Goal: Transaction & Acquisition: Book appointment/travel/reservation

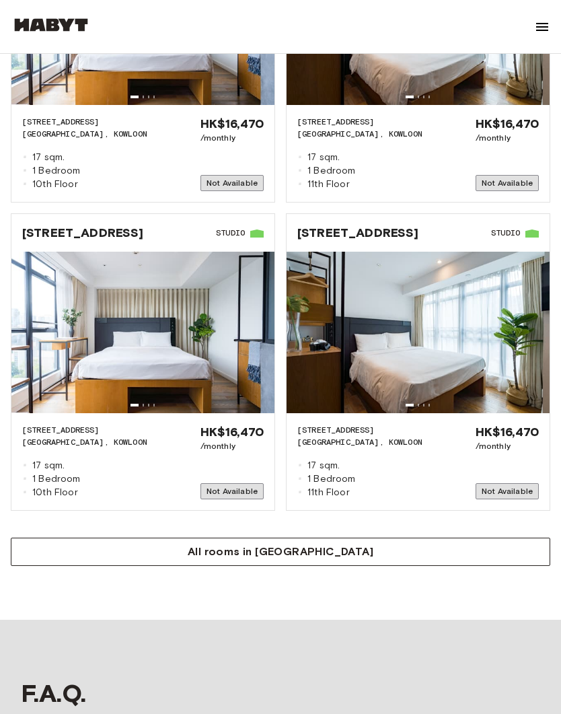
scroll to position [1748, 0]
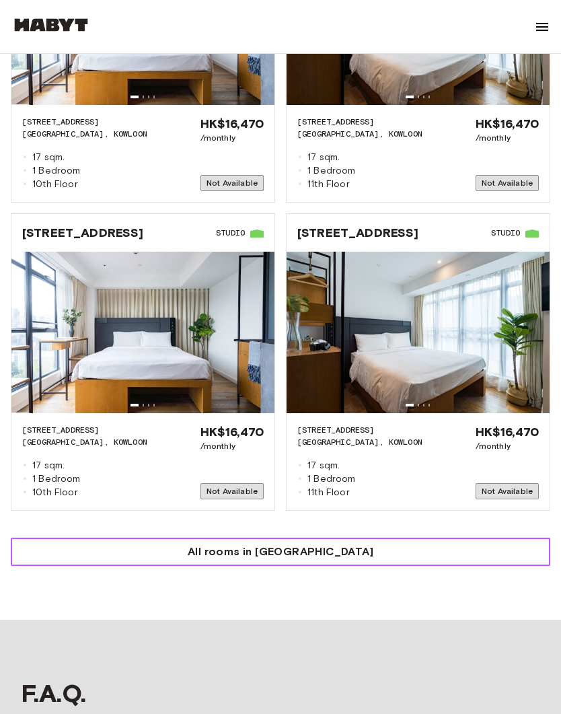
click at [153, 538] on button "All rooms in [GEOGRAPHIC_DATA]" at bounding box center [281, 552] width 540 height 28
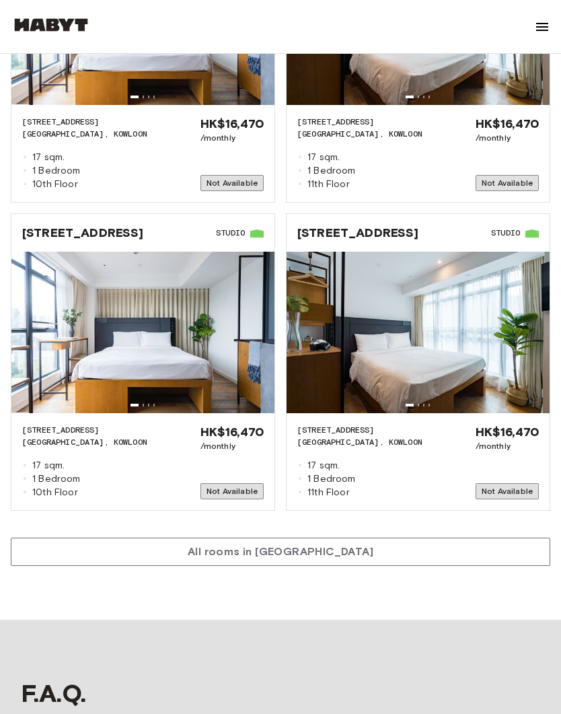
click at [246, 530] on div "More rooms in [GEOGRAPHIC_DATA] HK-01-001-016-01 [GEOGRAPHIC_DATA] [GEOGRAPHIC_…" at bounding box center [281, 194] width 540 height 744
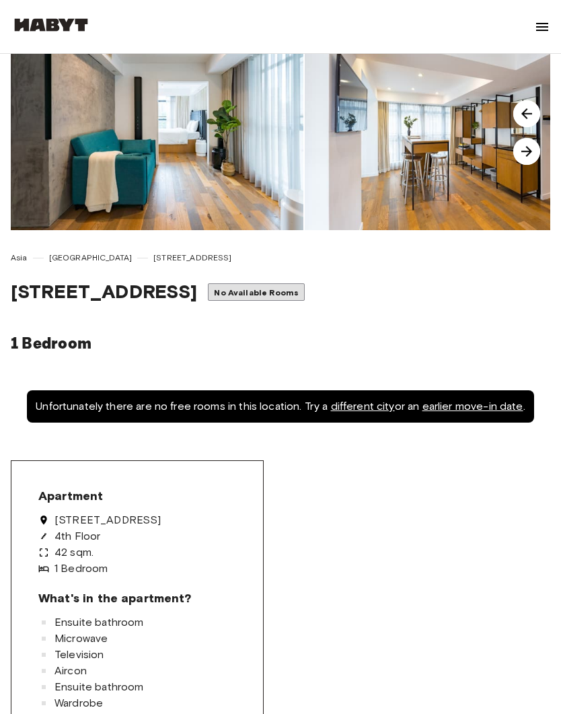
scroll to position [0, 0]
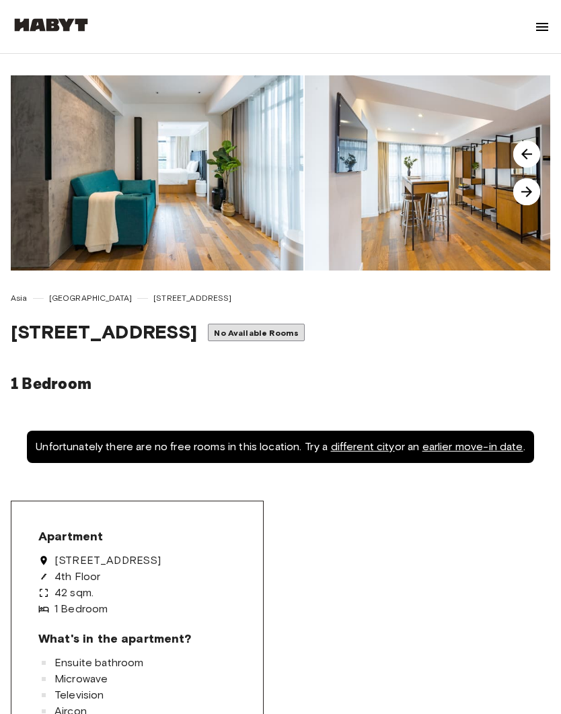
click at [536, 158] on img at bounding box center [527, 154] width 27 height 27
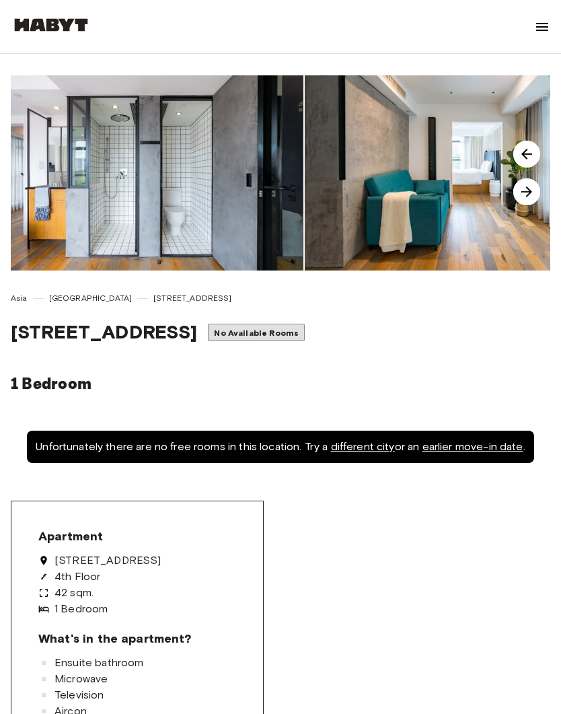
click at [531, 153] on img at bounding box center [527, 154] width 27 height 27
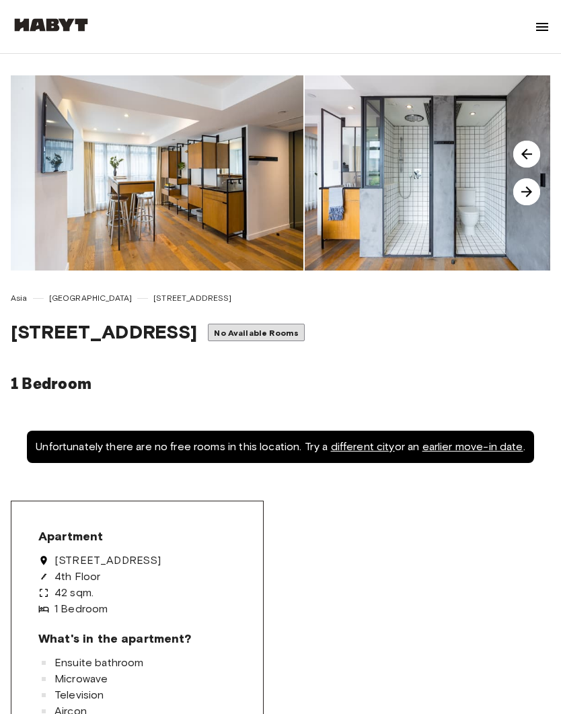
click at [534, 195] on img at bounding box center [527, 191] width 27 height 27
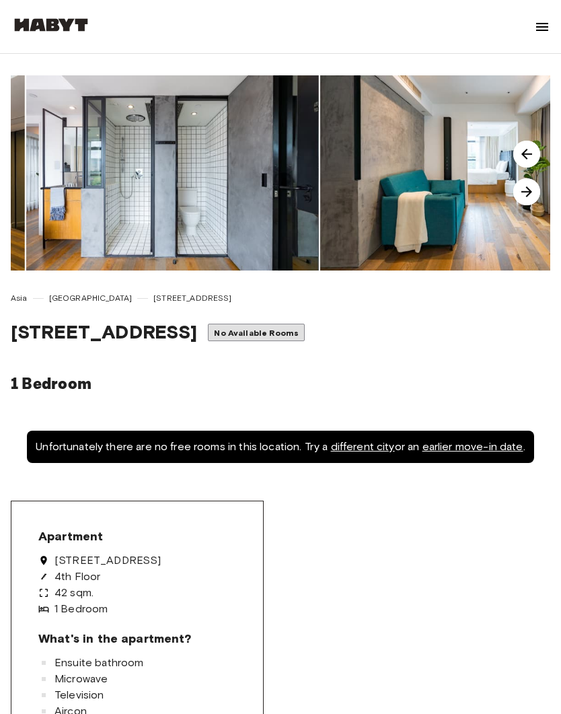
click at [534, 197] on img at bounding box center [527, 191] width 27 height 27
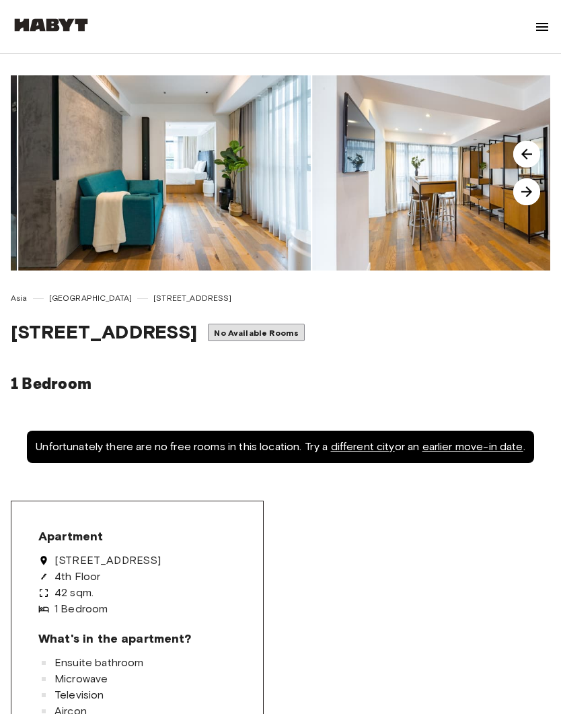
click at [535, 198] on img at bounding box center [527, 191] width 27 height 27
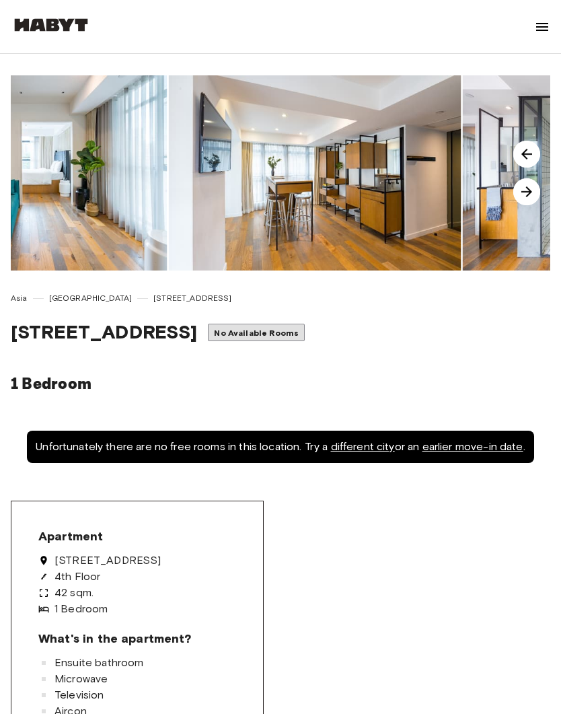
click at [535, 198] on img at bounding box center [527, 191] width 27 height 27
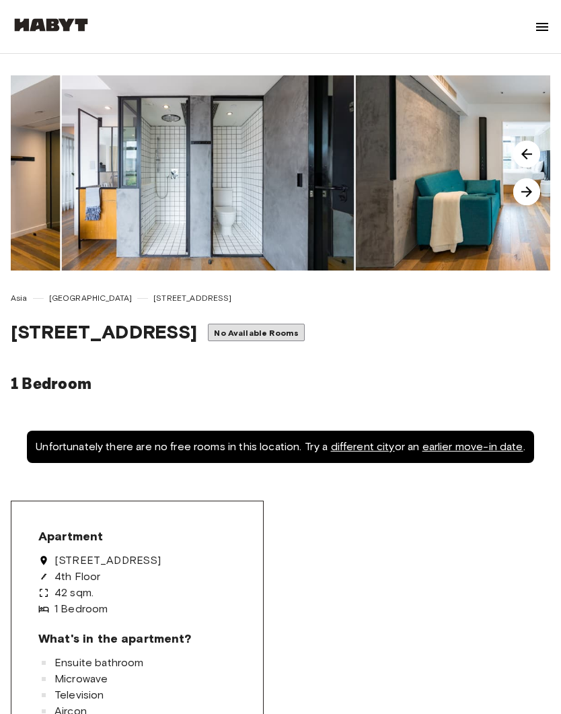
click at [538, 200] on img at bounding box center [527, 191] width 27 height 27
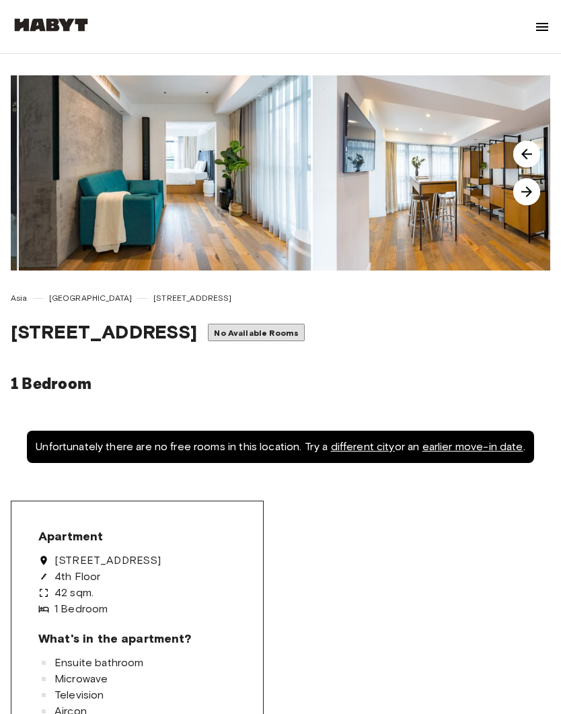
click at [540, 201] on img at bounding box center [527, 191] width 27 height 27
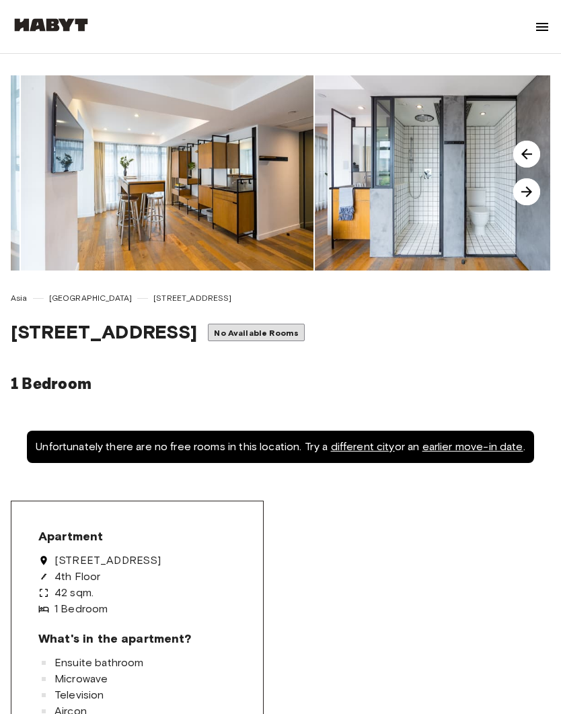
click at [539, 197] on img at bounding box center [527, 191] width 27 height 27
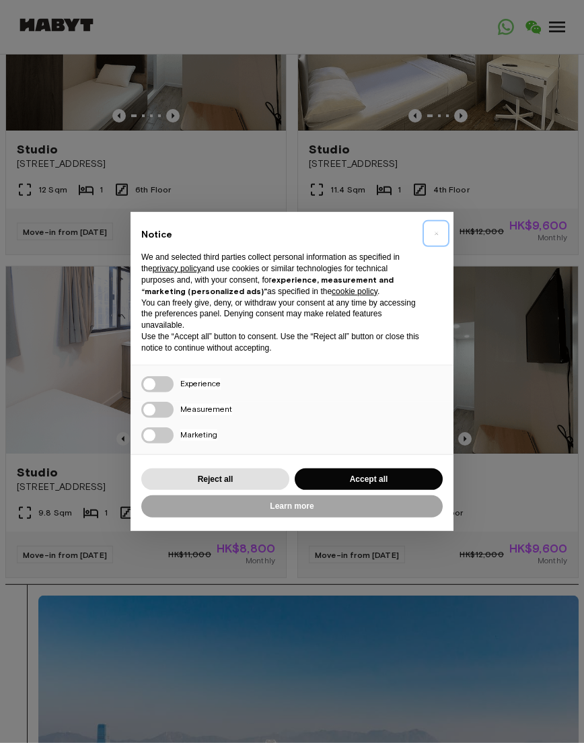
click at [439, 244] on button "×" at bounding box center [436, 234] width 22 height 22
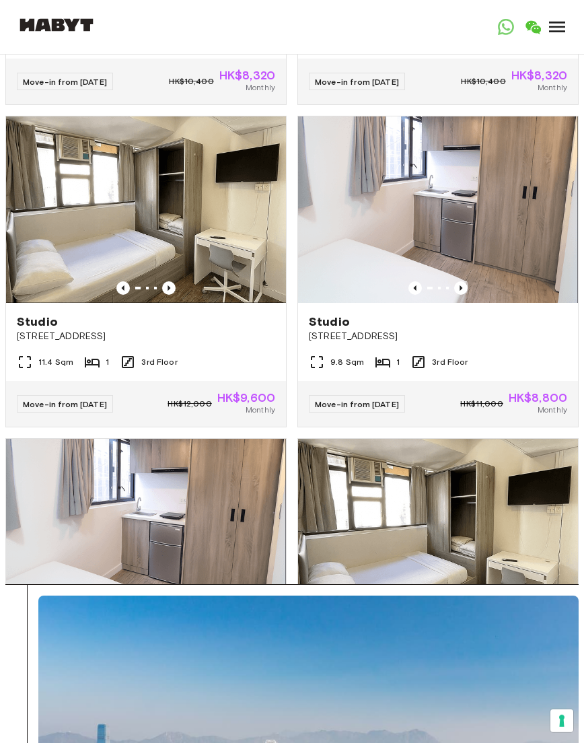
scroll to position [813, 0]
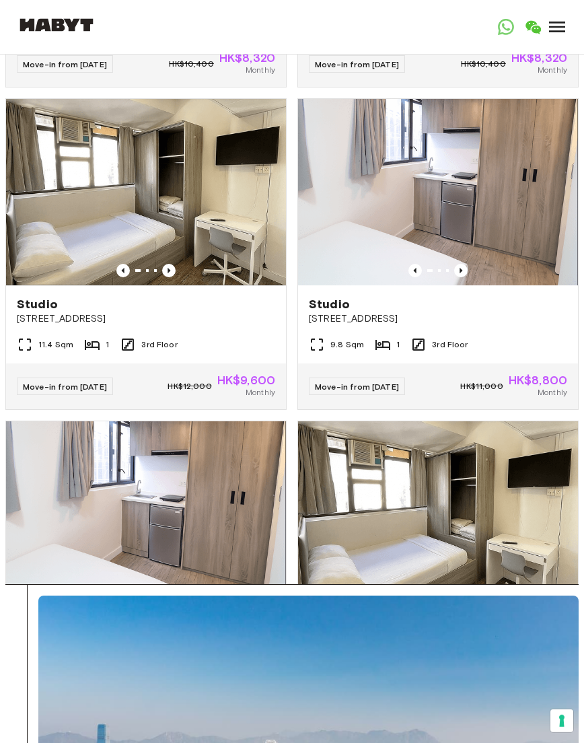
click at [359, 234] on img at bounding box center [438, 192] width 280 height 186
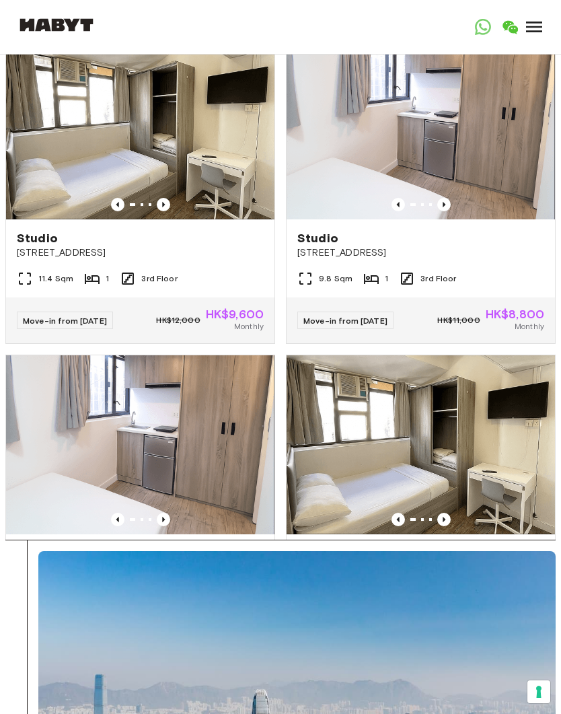
scroll to position [836, 0]
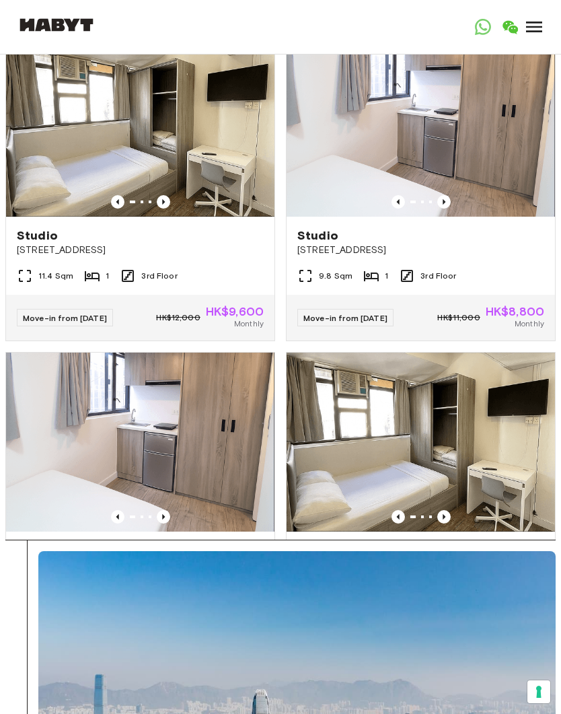
click at [118, 158] on img at bounding box center [140, 127] width 269 height 179
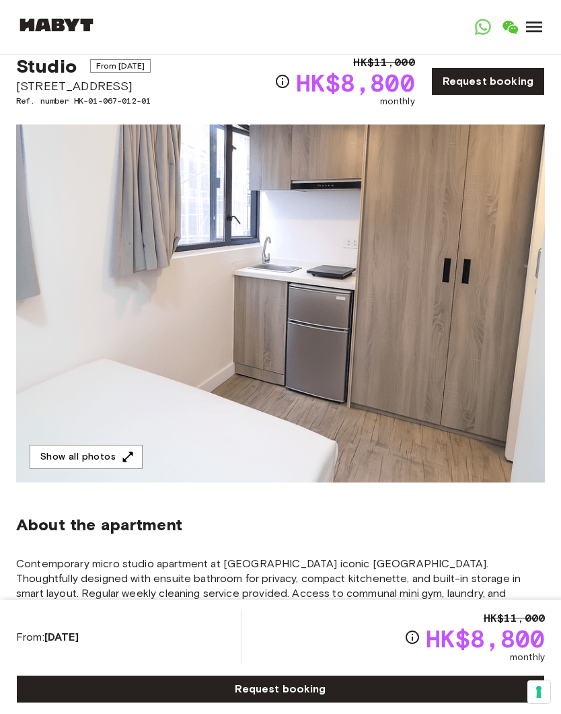
scroll to position [36, 0]
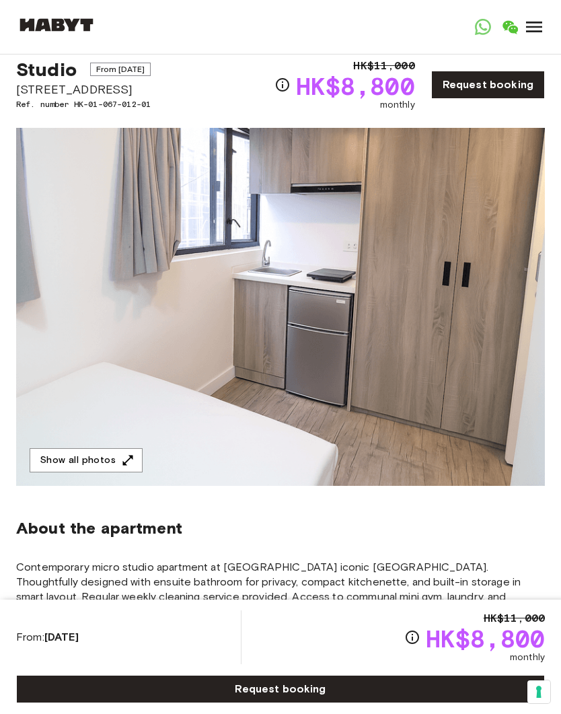
click at [100, 462] on button "Show all photos" at bounding box center [86, 460] width 113 height 25
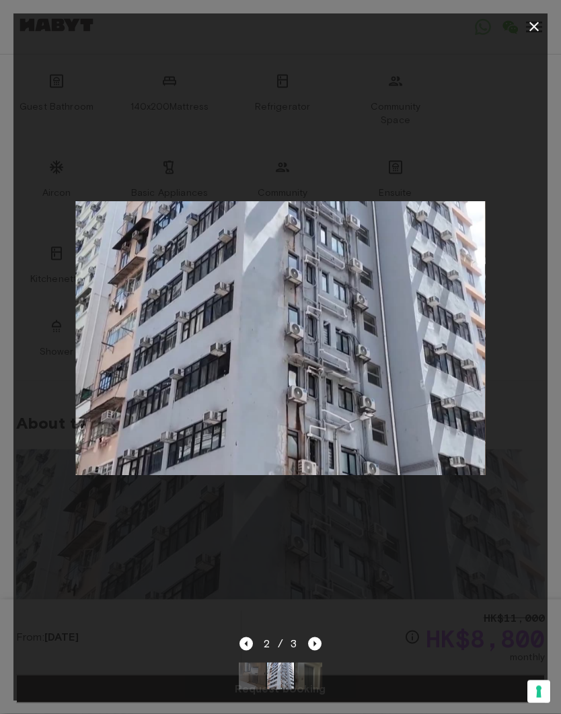
scroll to position [727, 0]
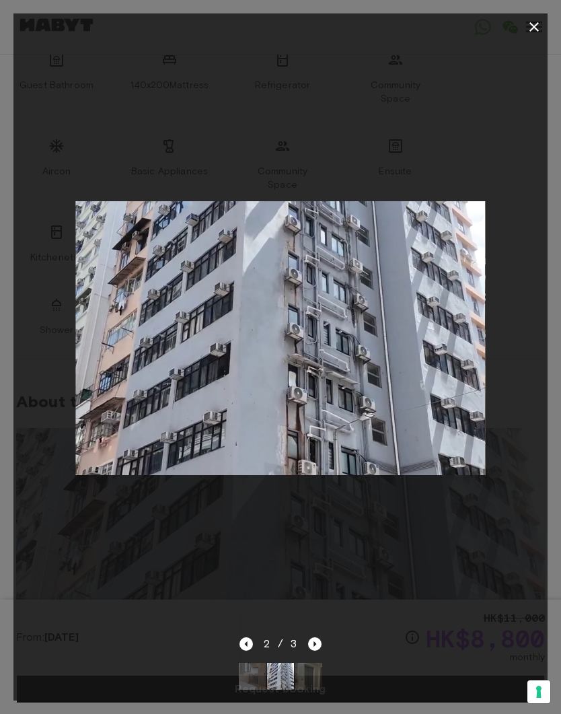
click at [319, 651] on icon "Next image" at bounding box center [314, 643] width 13 height 13
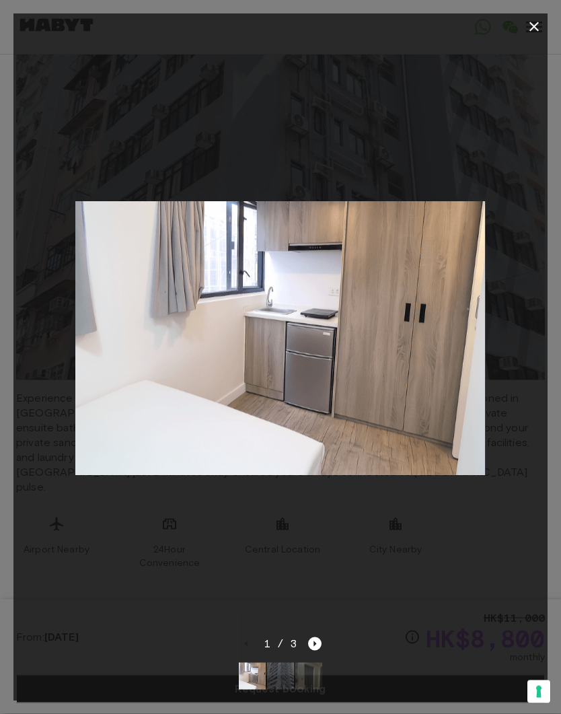
scroll to position [1133, 0]
click at [533, 22] on icon "button" at bounding box center [534, 27] width 16 height 16
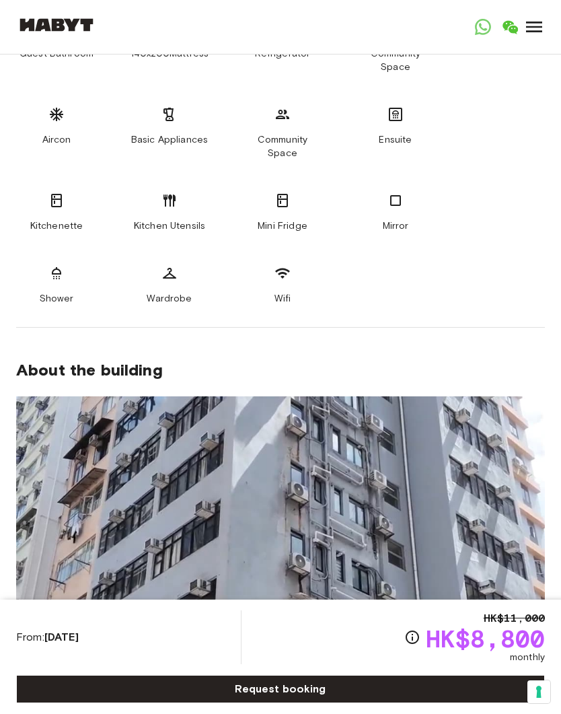
scroll to position [758, 0]
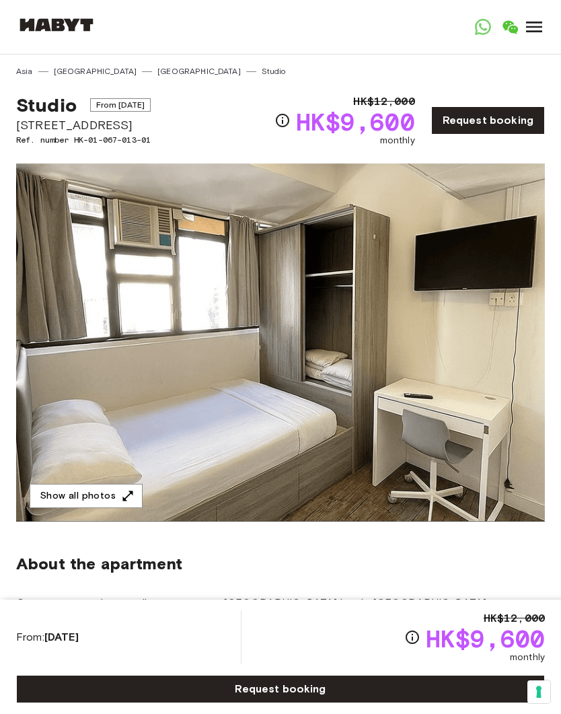
click at [113, 495] on button "Show all photos" at bounding box center [86, 496] width 113 height 25
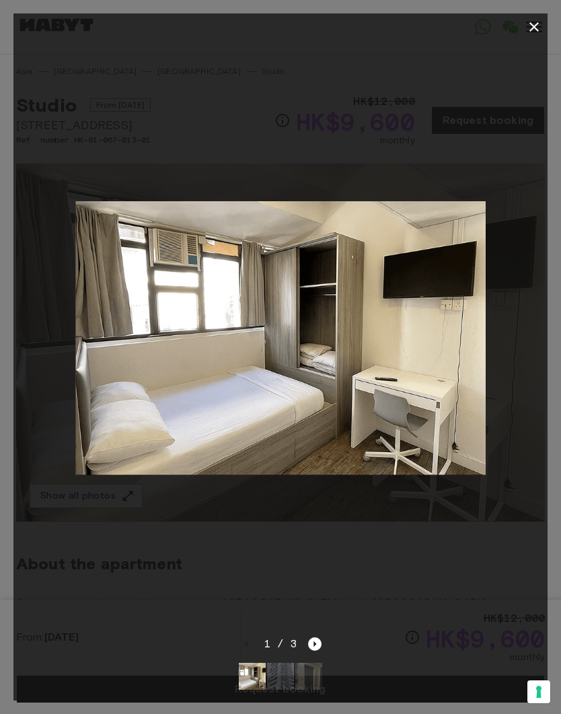
click at [538, 27] on icon "button" at bounding box center [534, 27] width 16 height 16
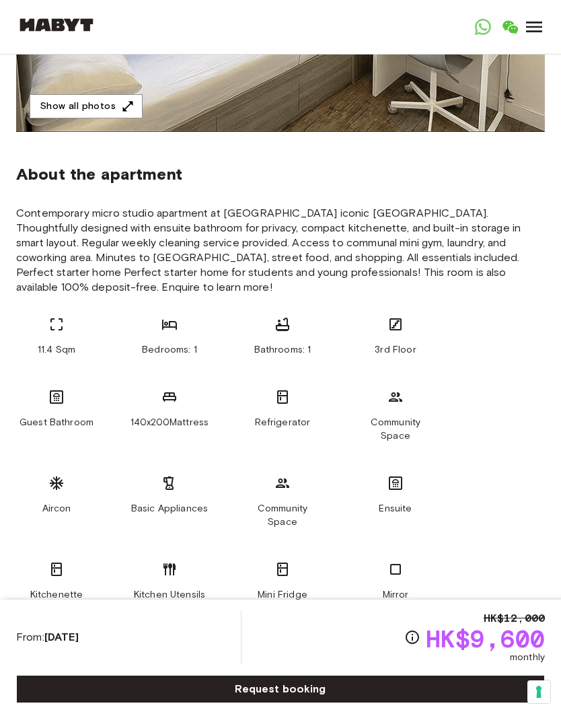
scroll to position [355, 0]
